Goal: Navigation & Orientation: Find specific page/section

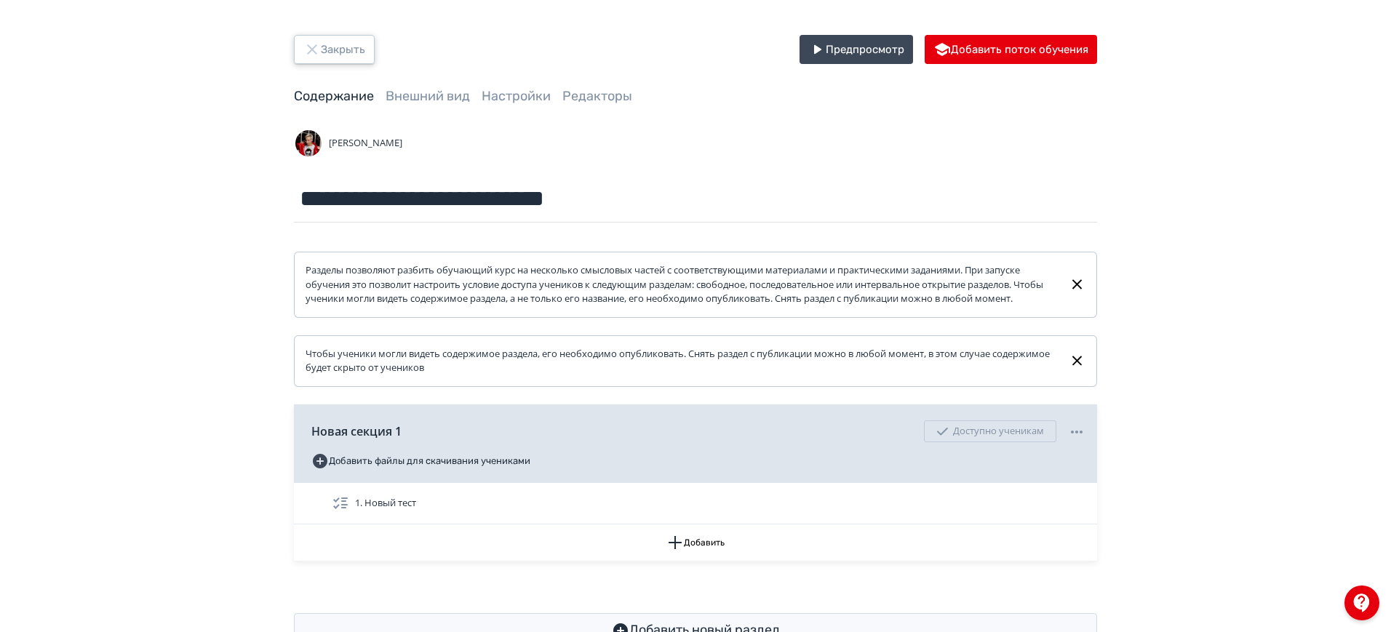
click at [330, 47] on button "Закрыть" at bounding box center [334, 49] width 81 height 29
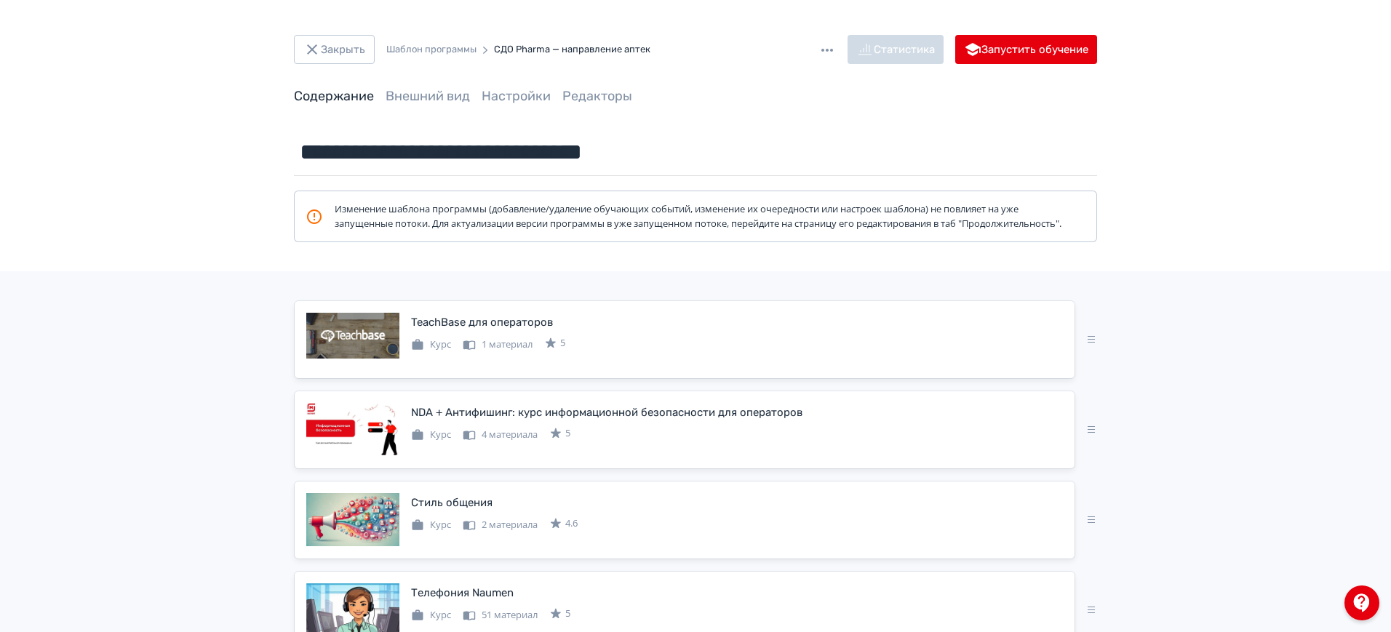
click at [348, 97] on link "Содержание" at bounding box center [334, 96] width 80 height 16
click at [299, 40] on button "Закрыть" at bounding box center [334, 49] width 81 height 29
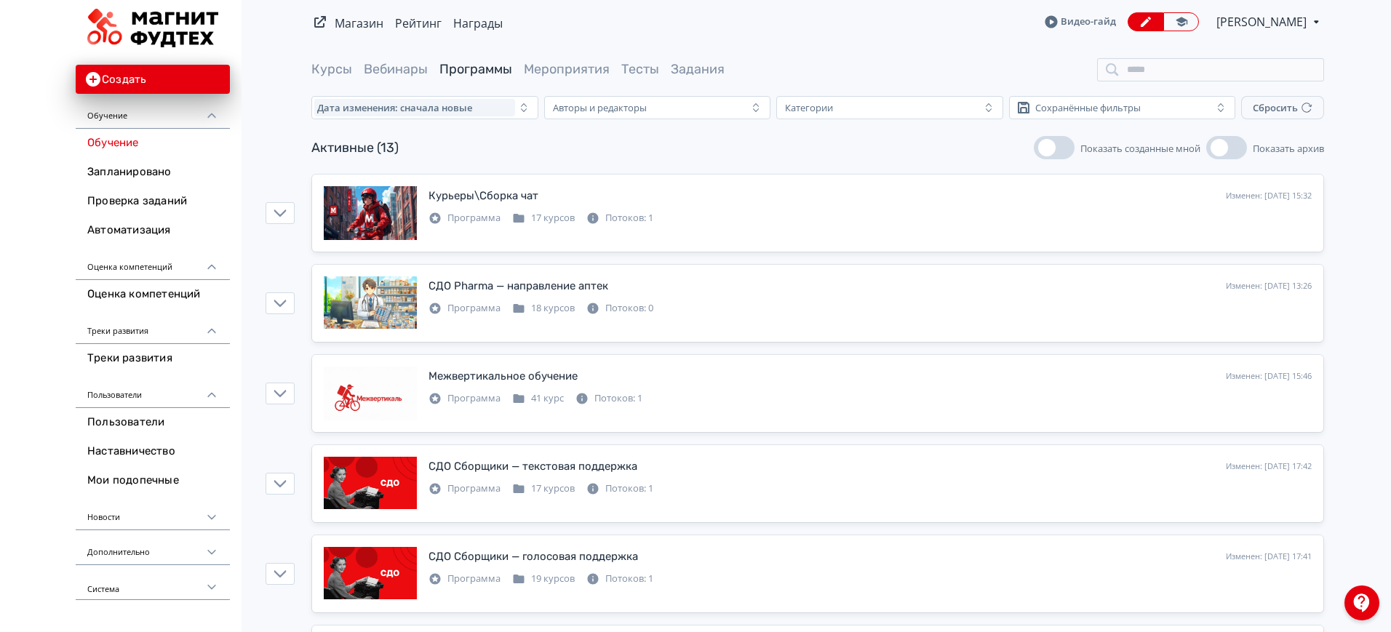
click at [308, 73] on div "Курсы Вебинары Программы Мероприятия Тесты Задания" at bounding box center [817, 69] width 1147 height 23
click at [320, 71] on link "Курсы" at bounding box center [331, 69] width 41 height 16
